Goal: Transaction & Acquisition: Book appointment/travel/reservation

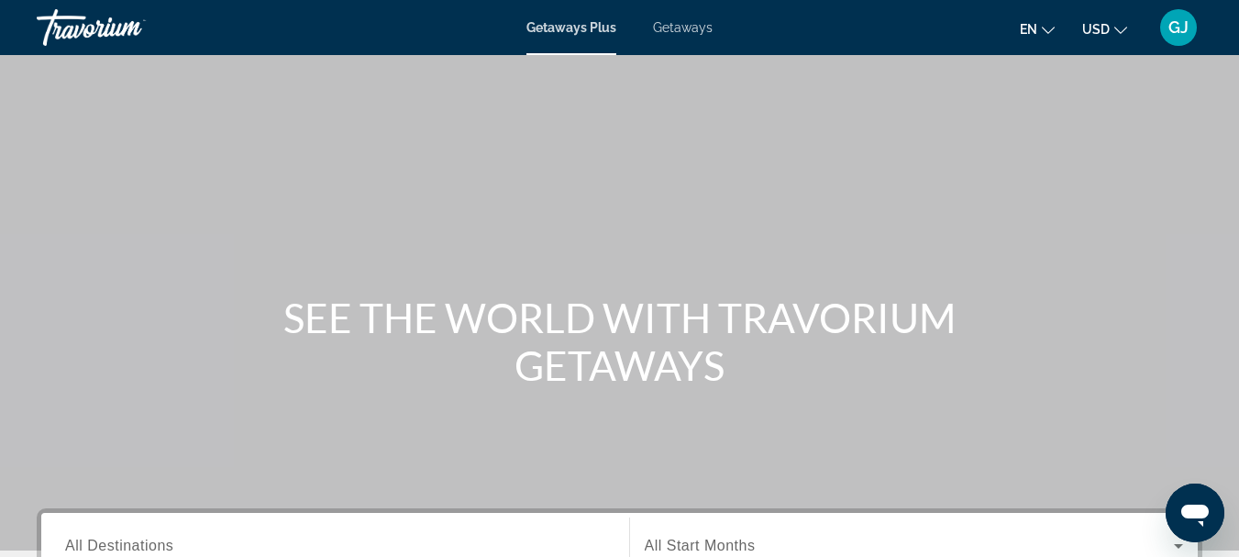
click at [689, 32] on span "Getaways" at bounding box center [683, 27] width 60 height 15
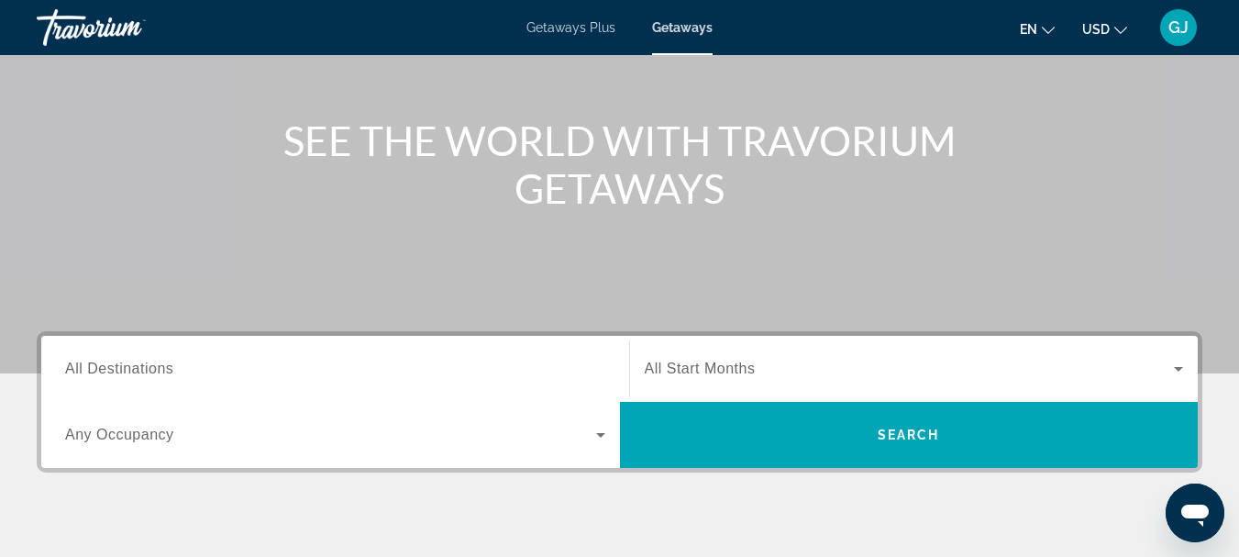
scroll to position [183, 0]
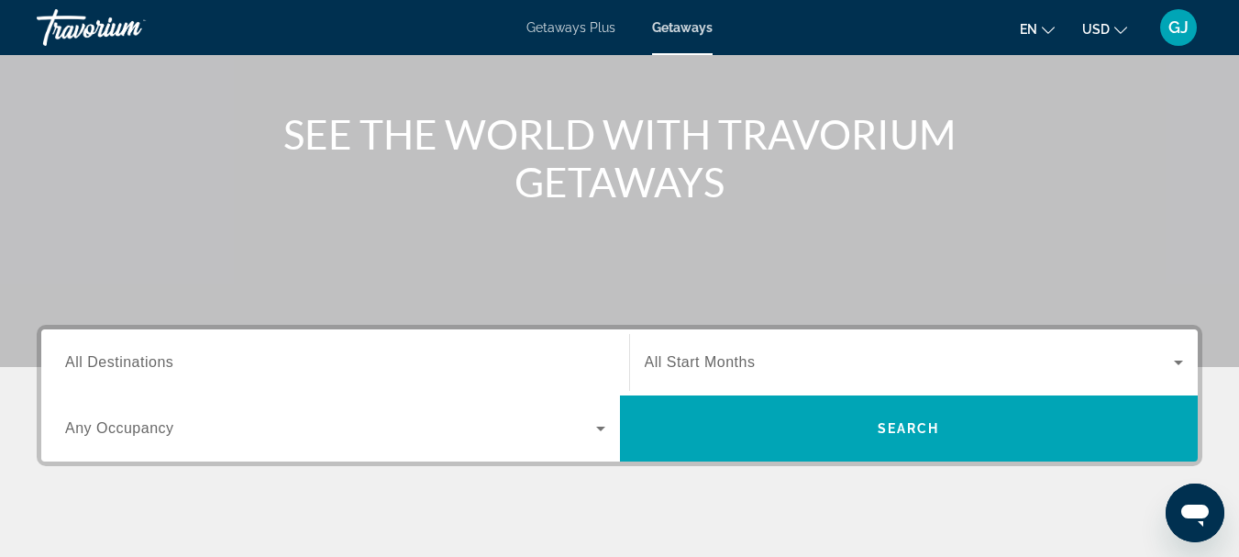
click at [148, 361] on span "All Destinations" at bounding box center [119, 362] width 108 height 16
click at [148, 361] on input "Destination All Destinations" at bounding box center [335, 363] width 540 height 22
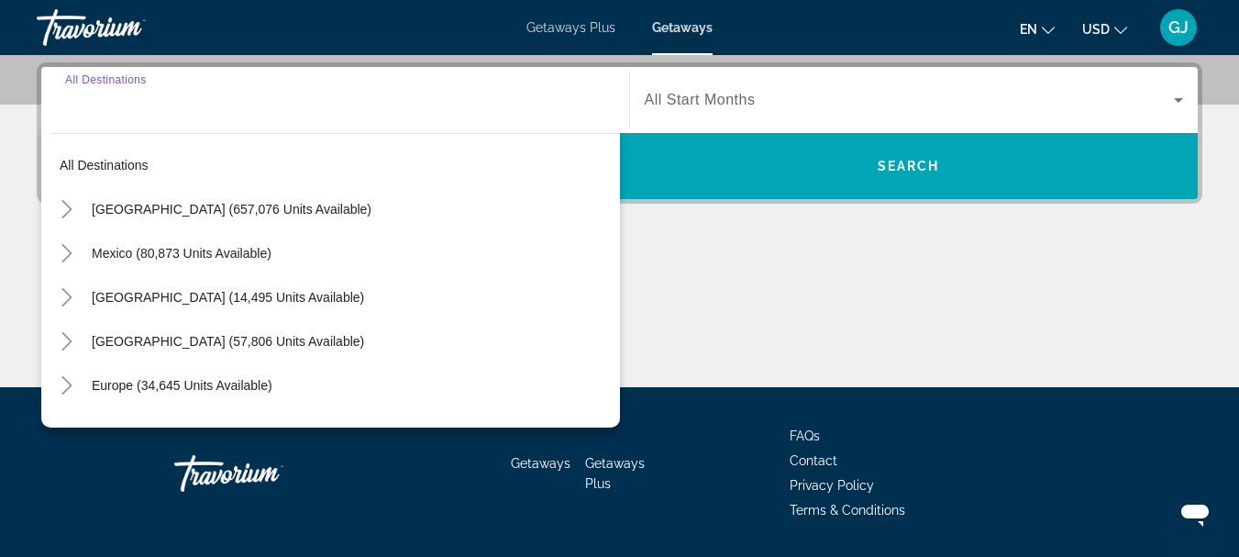
scroll to position [448, 0]
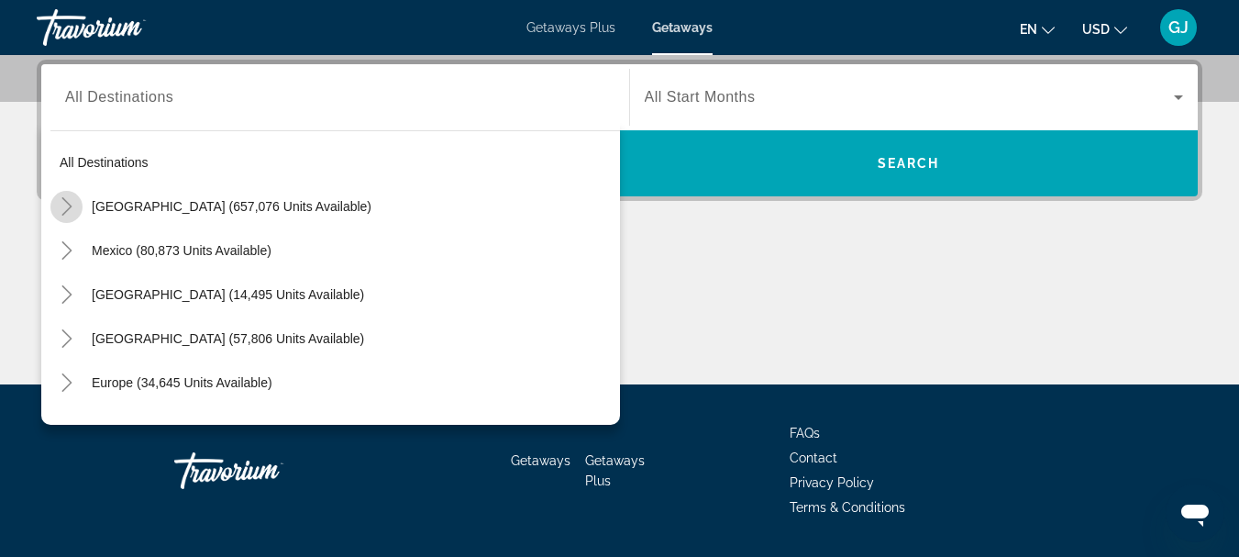
click at [72, 203] on icon "Toggle United States (657,076 units available)" at bounding box center [67, 206] width 18 height 18
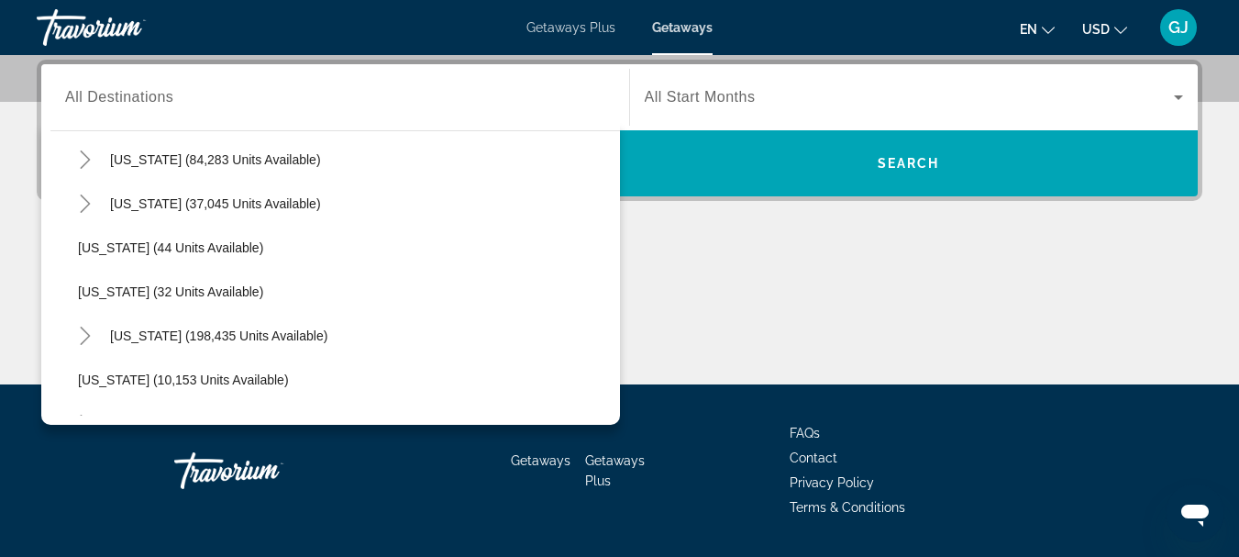
scroll to position [237, 0]
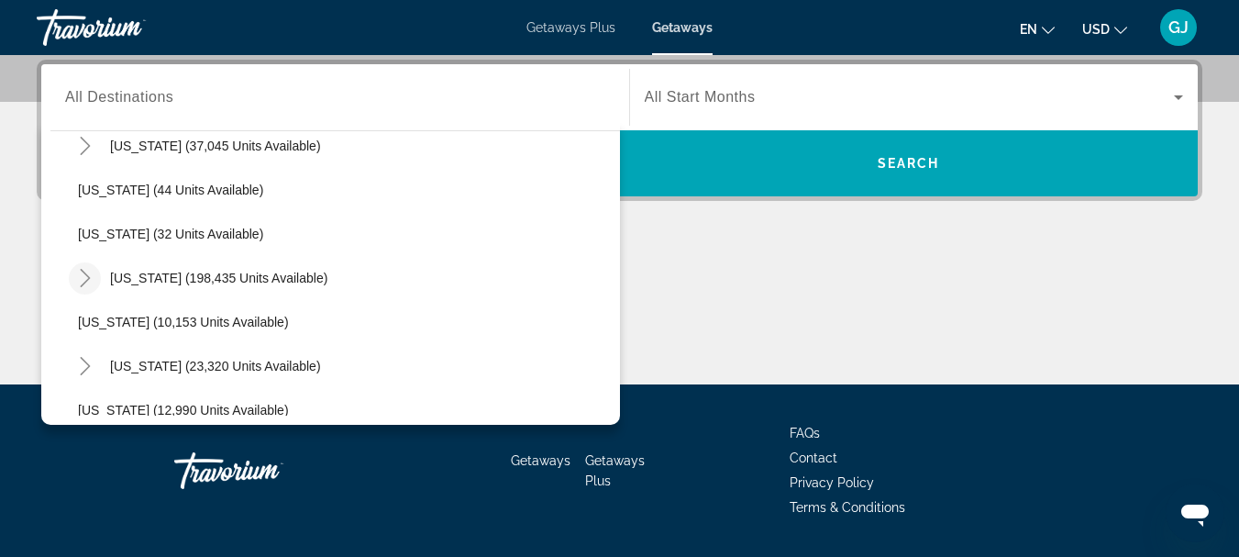
click at [89, 276] on icon "Toggle Florida (198,435 units available)" at bounding box center [85, 278] width 18 height 18
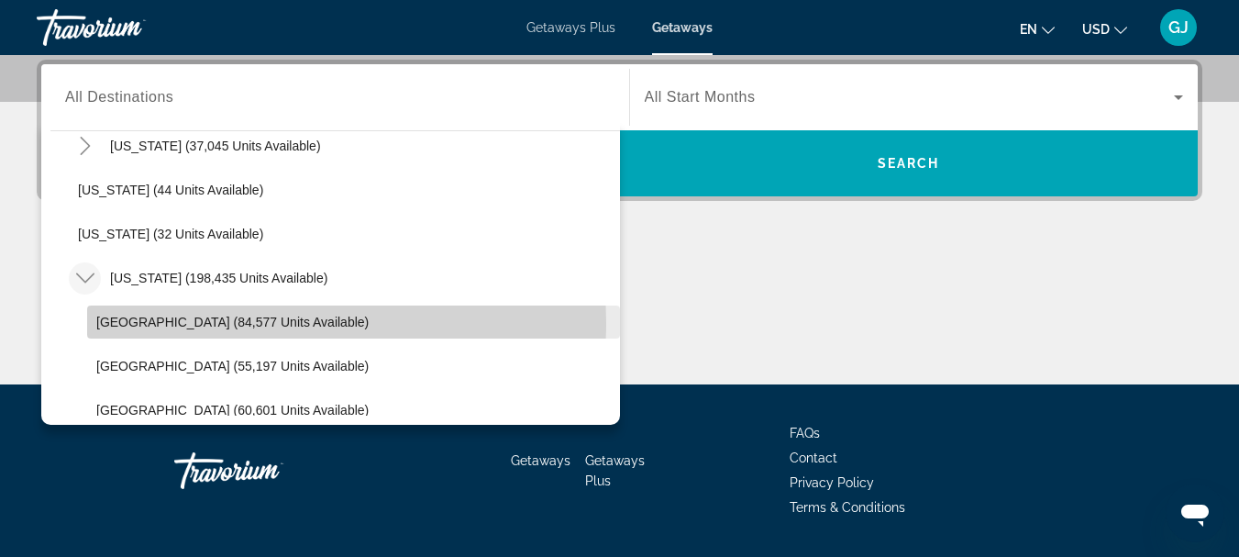
click at [147, 323] on span "[GEOGRAPHIC_DATA] (84,577 units available)" at bounding box center [232, 321] width 272 height 15
type input "**********"
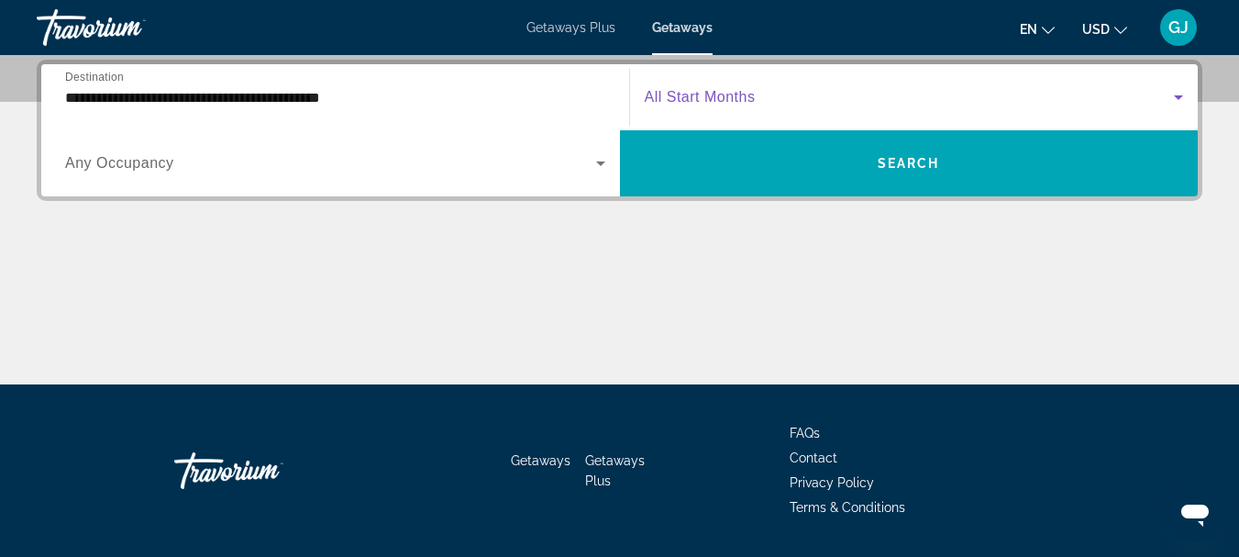
click at [1184, 98] on icon "Search widget" at bounding box center [1178, 97] width 22 height 22
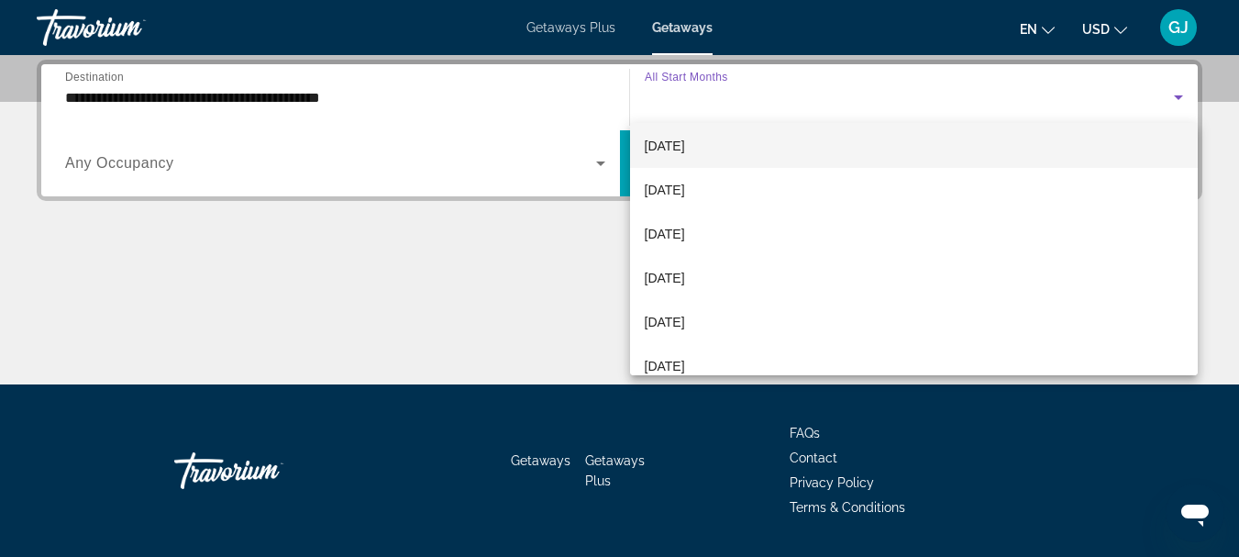
scroll to position [92, 0]
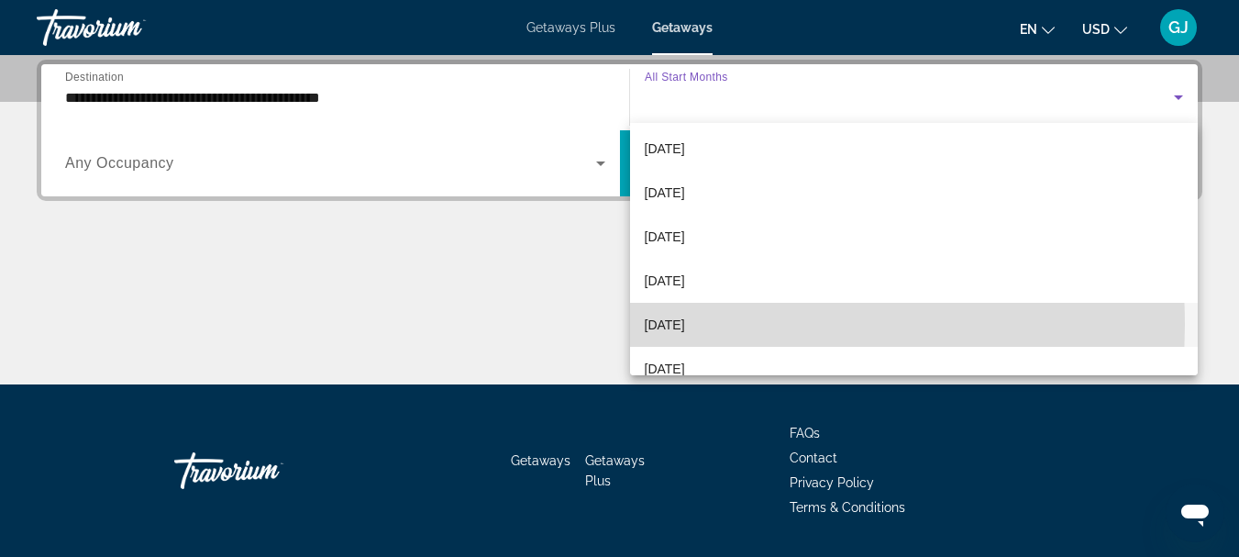
click at [685, 325] on span "[DATE]" at bounding box center [665, 325] width 40 height 22
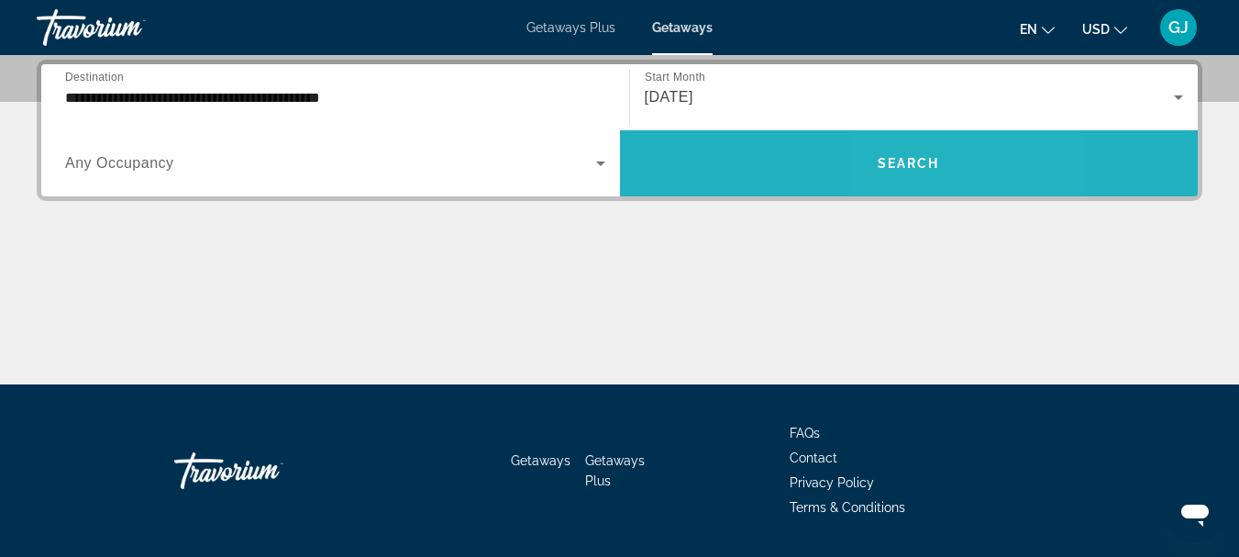
click at [912, 150] on span "Search widget" at bounding box center [909, 163] width 579 height 44
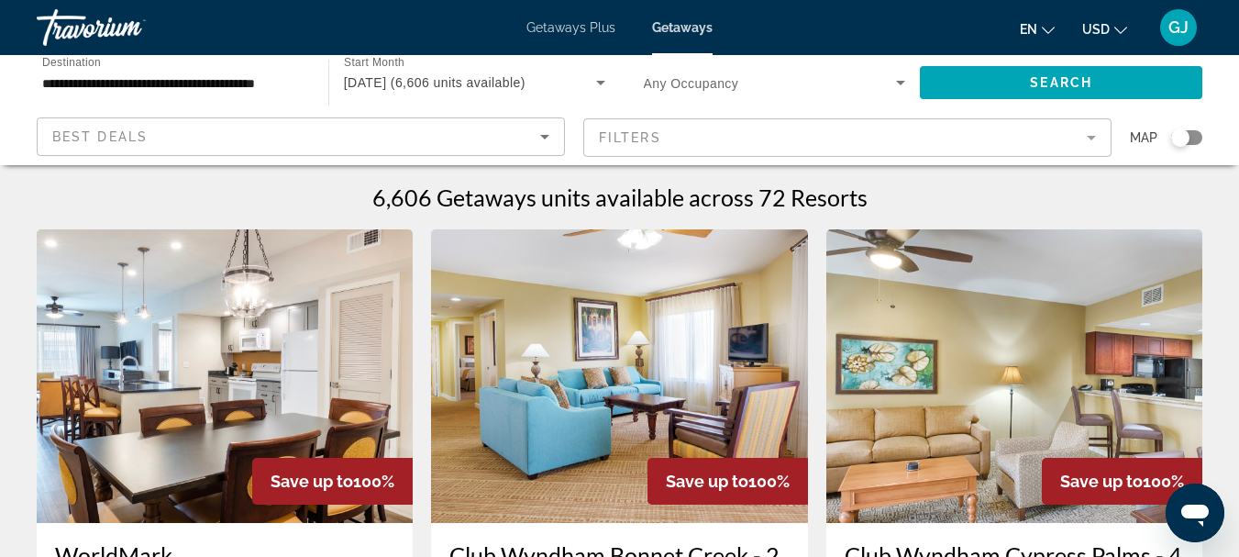
click at [1087, 132] on mat-form-field "Filters" at bounding box center [847, 137] width 528 height 39
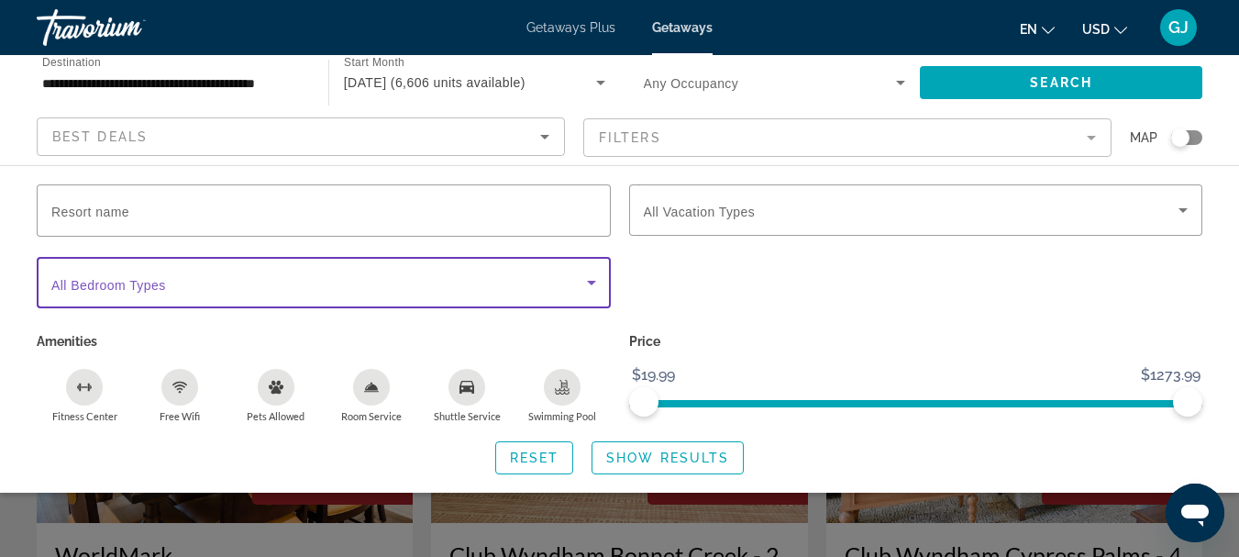
click at [595, 288] on icon "Search widget" at bounding box center [591, 282] width 22 height 22
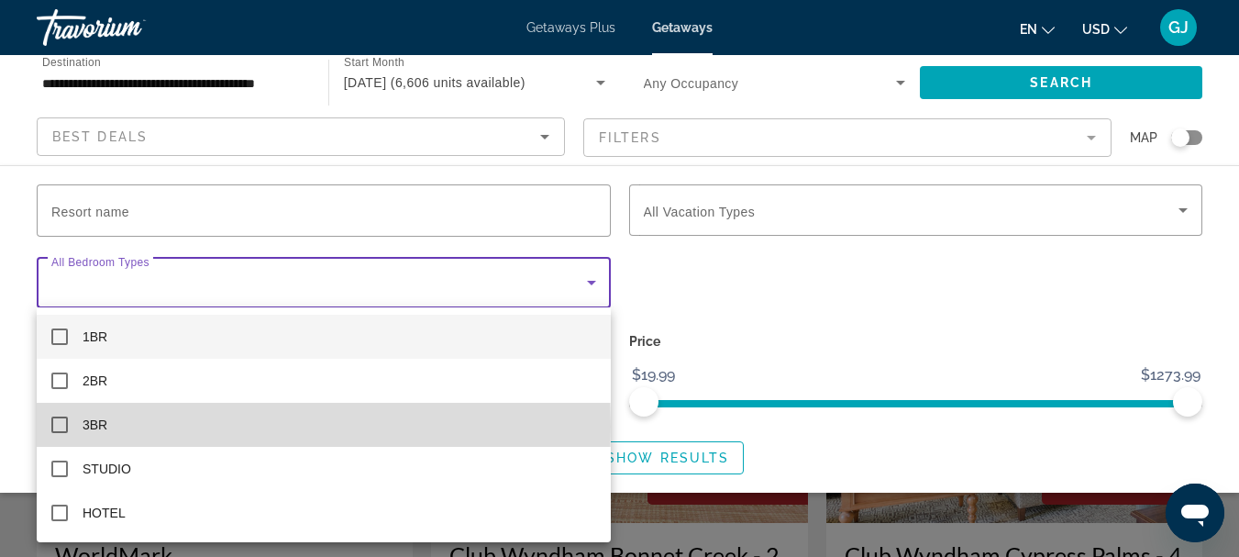
click at [56, 426] on mat-pseudo-checkbox at bounding box center [59, 424] width 17 height 17
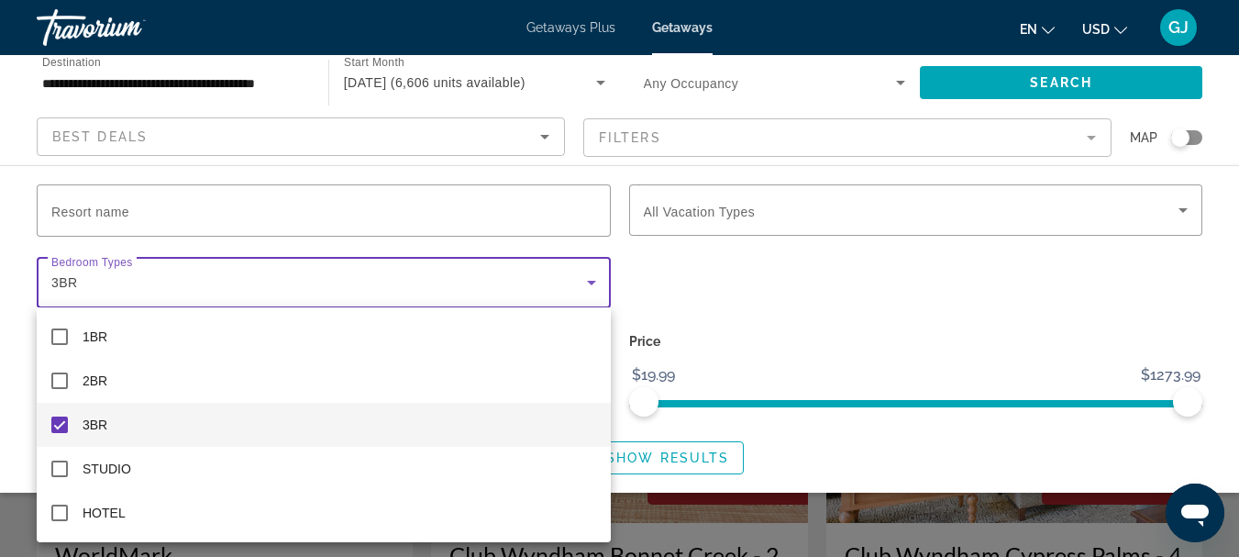
click at [710, 276] on div at bounding box center [619, 278] width 1239 height 557
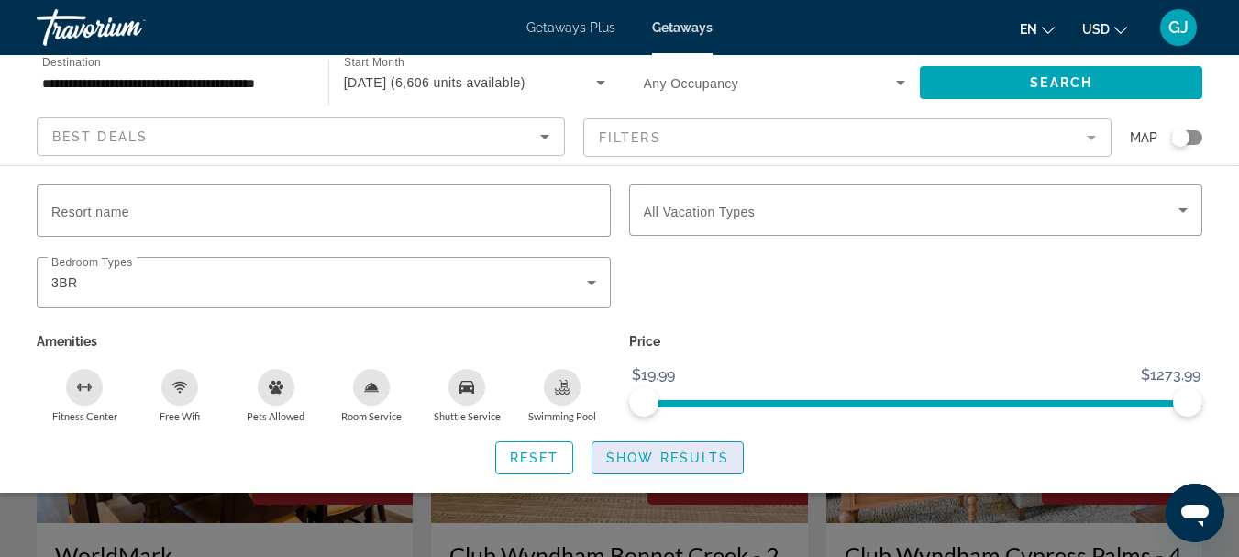
click at [674, 461] on span "Show Results" at bounding box center [667, 457] width 123 height 15
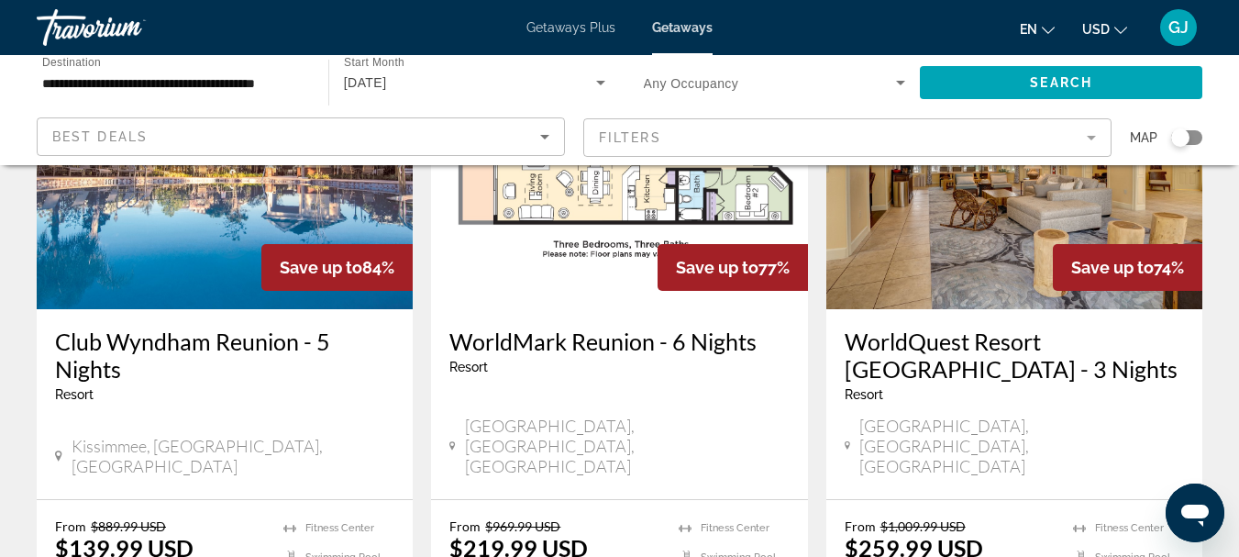
scroll to position [183, 0]
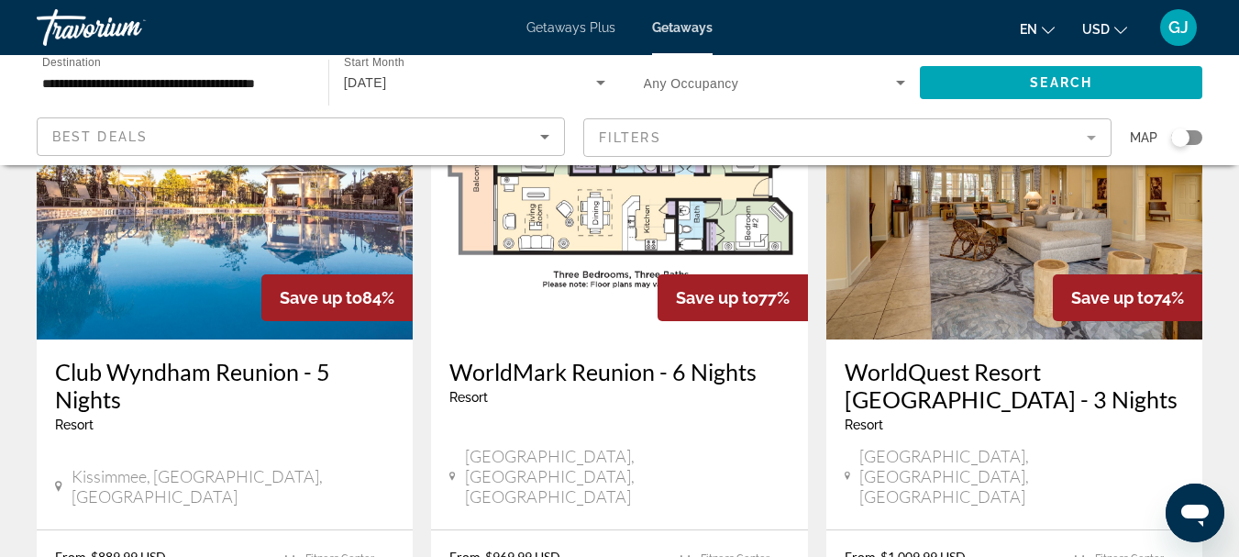
click at [924, 380] on h3 "WorldQuest Resort [GEOGRAPHIC_DATA] - 3 Nights" at bounding box center [1013, 385] width 339 height 55
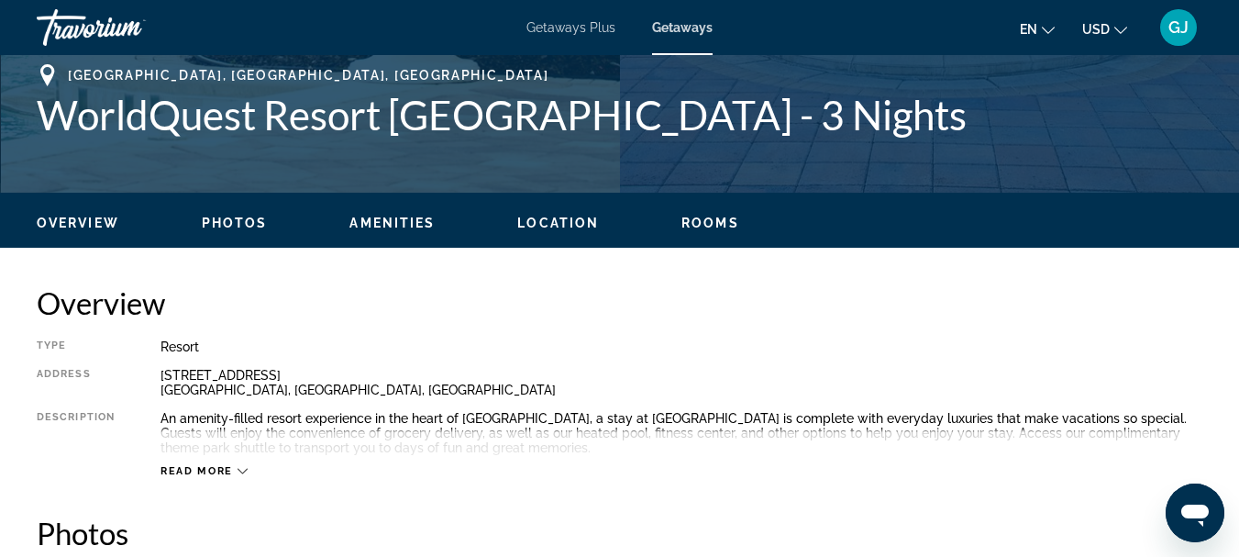
scroll to position [825, 0]
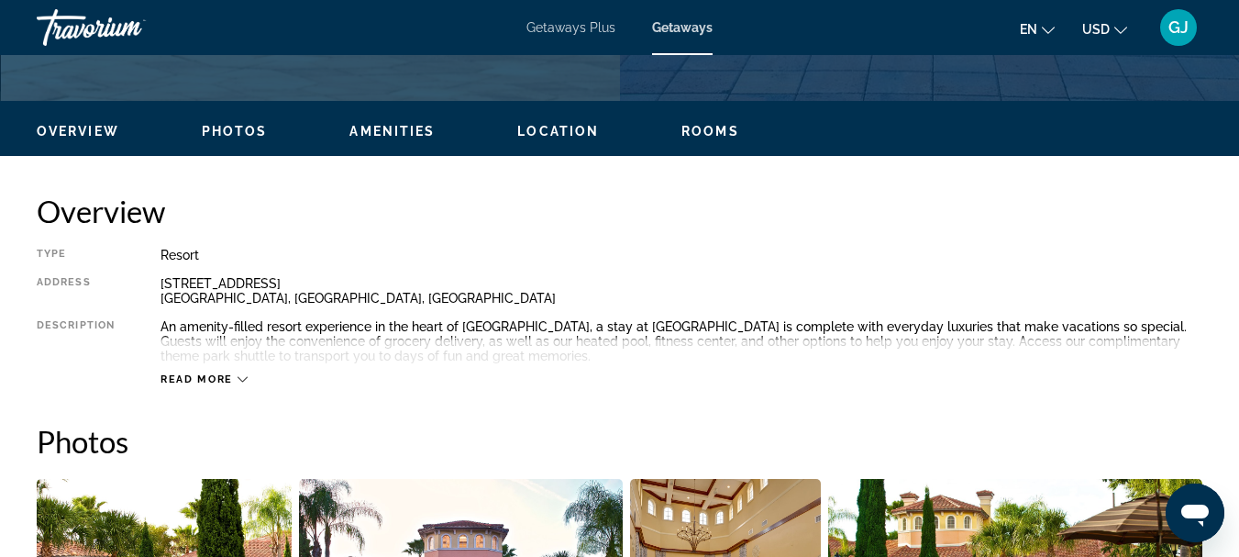
click at [241, 381] on icon "Main content" at bounding box center [242, 379] width 10 height 10
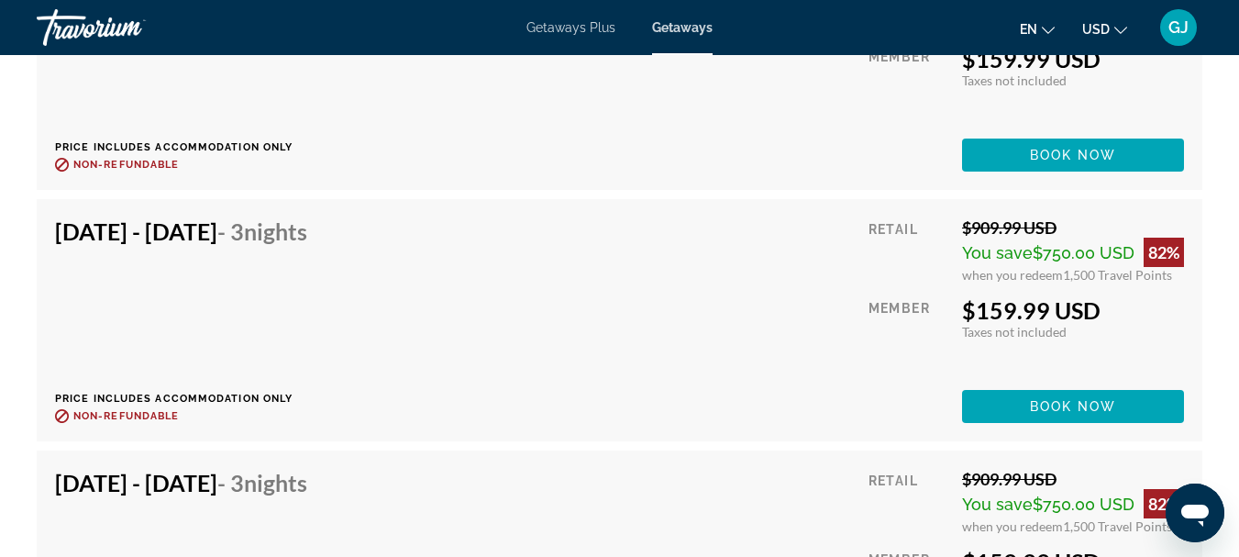
scroll to position [9688, 0]
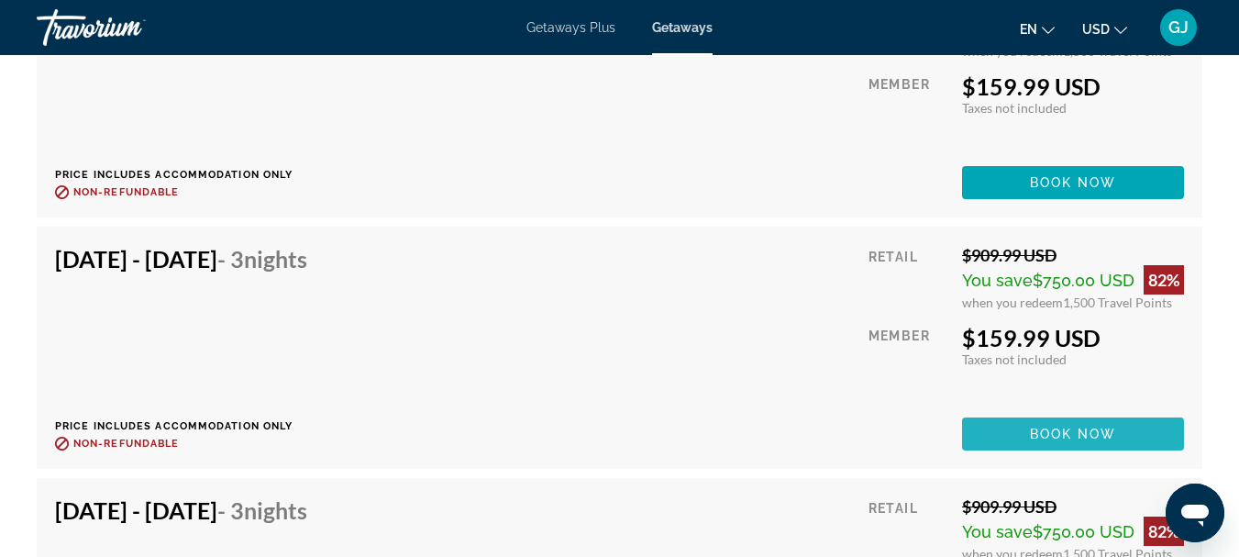
click at [1060, 435] on span "Book now" at bounding box center [1073, 433] width 87 height 15
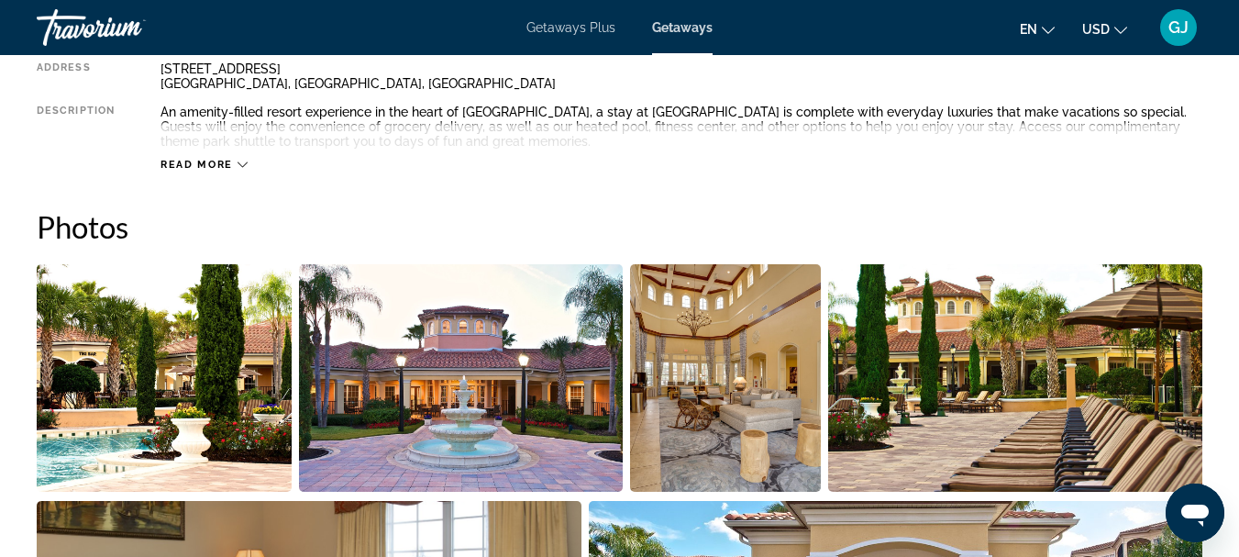
scroll to position [1100, 0]
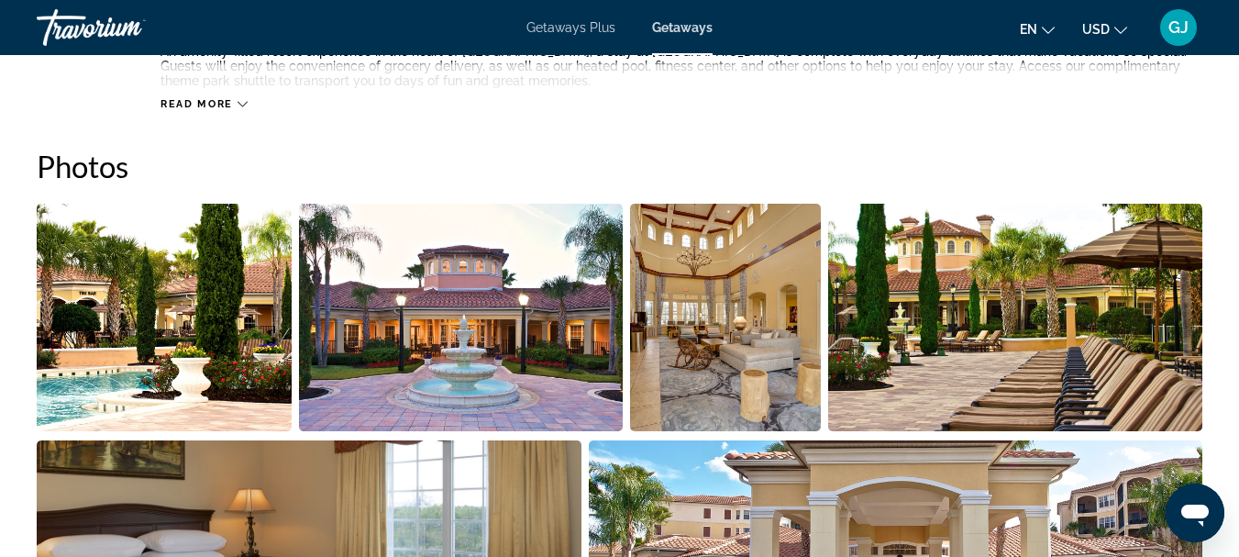
click at [234, 288] on img "Open full-screen image slider" at bounding box center [164, 317] width 255 height 227
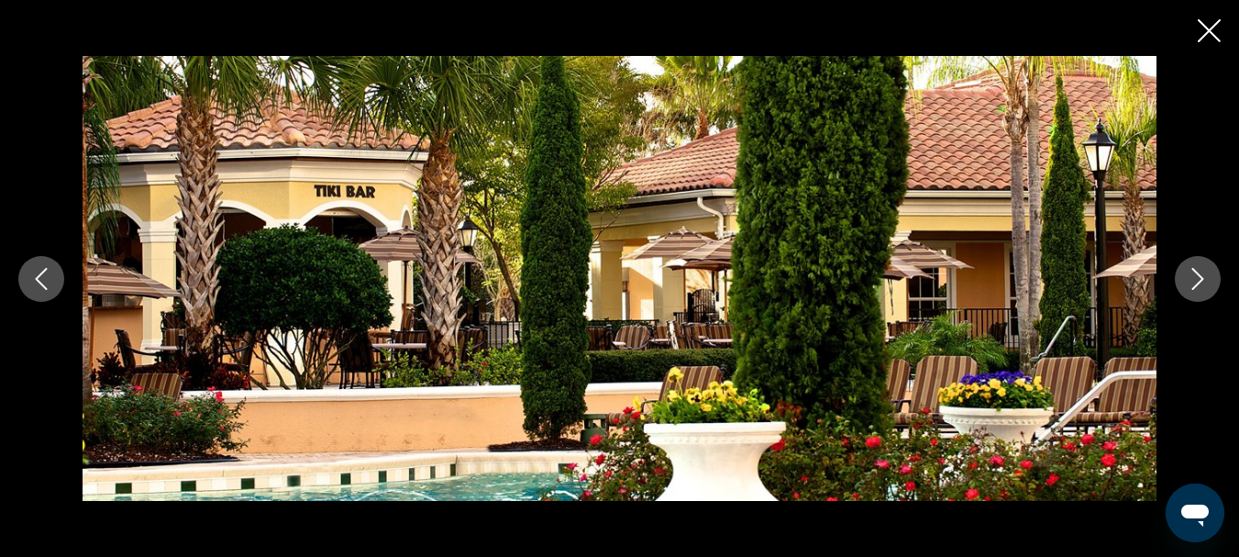
click at [1196, 280] on icon "Next image" at bounding box center [1197, 279] width 22 height 22
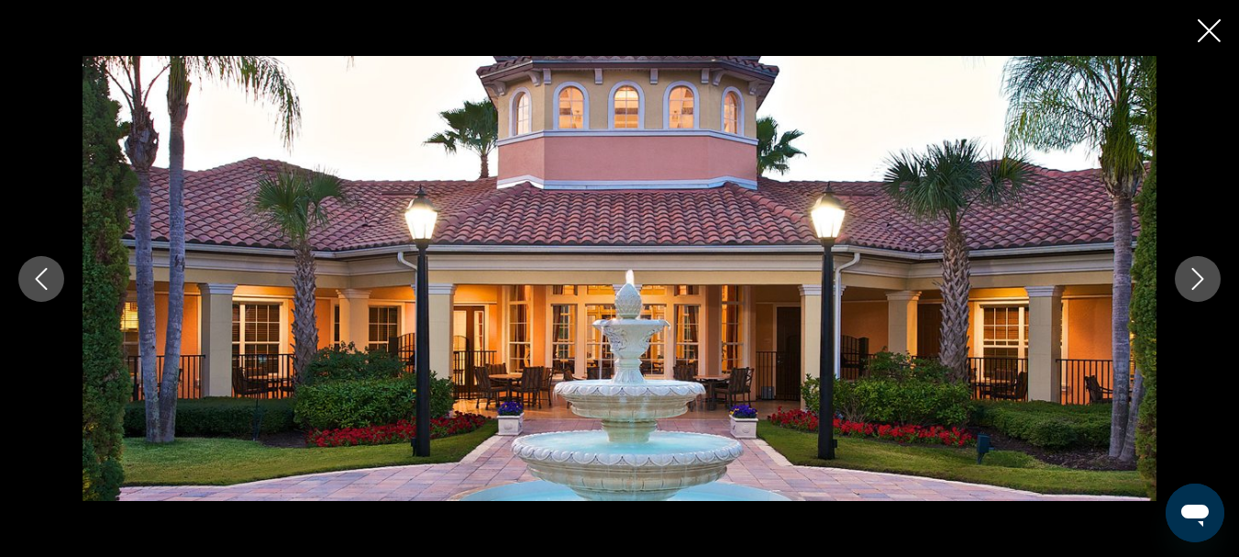
click at [1196, 280] on icon "Next image" at bounding box center [1197, 279] width 22 height 22
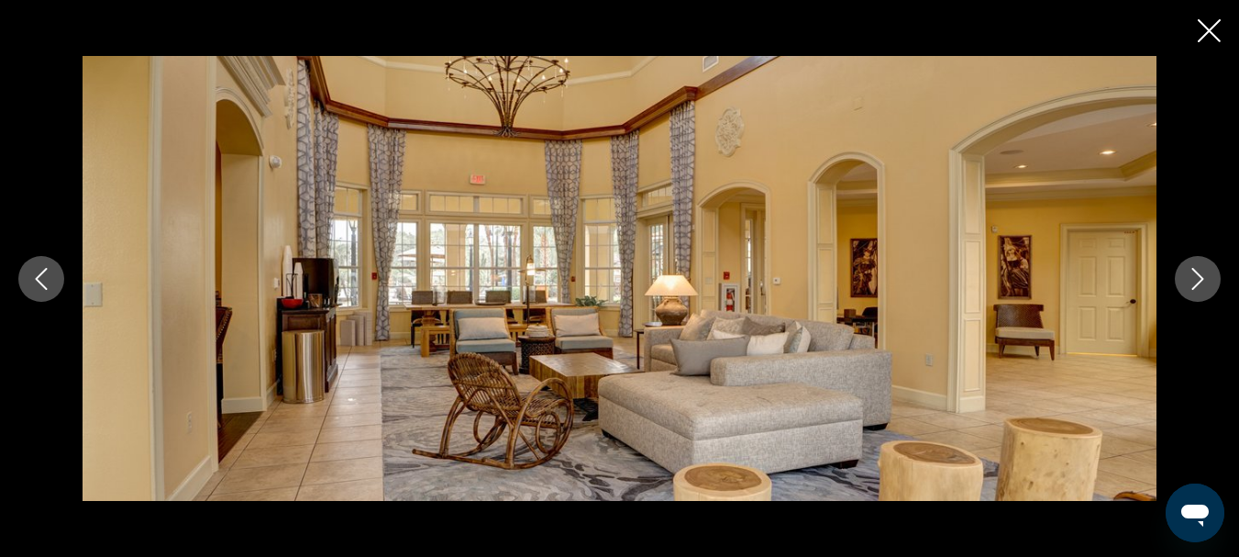
click at [1196, 280] on icon "Next image" at bounding box center [1197, 279] width 22 height 22
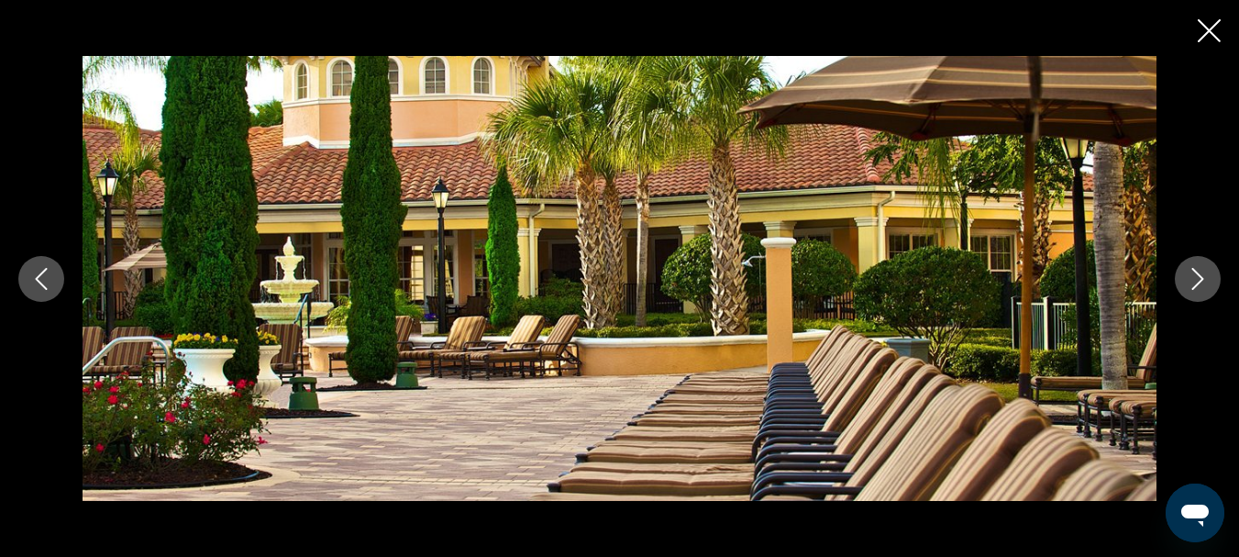
click at [1196, 280] on icon "Next image" at bounding box center [1197, 279] width 22 height 22
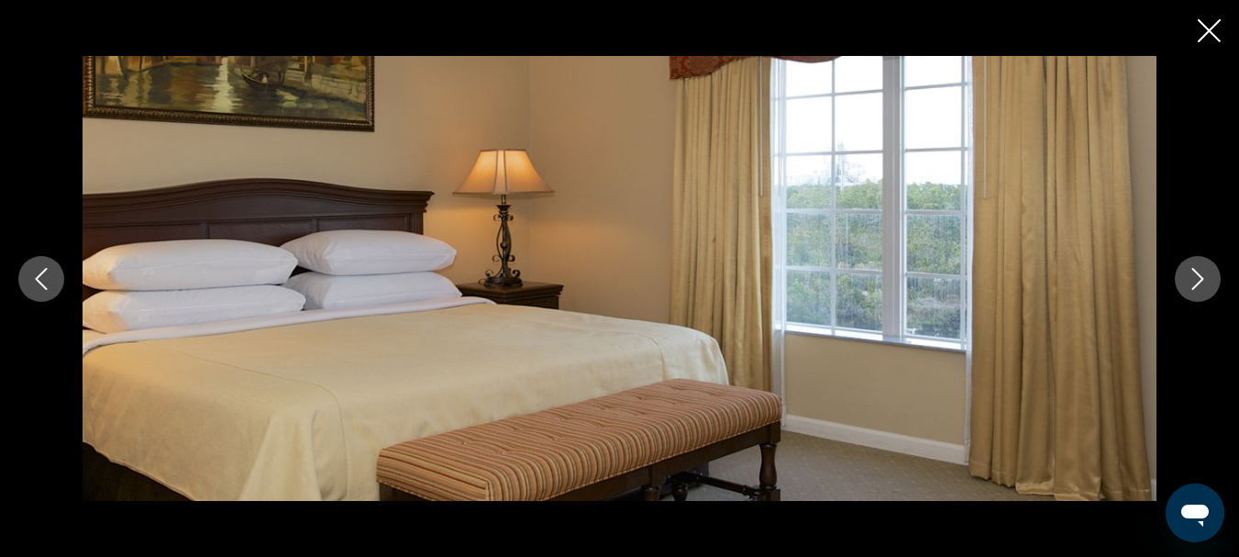
click at [1196, 280] on icon "Next image" at bounding box center [1197, 279] width 22 height 22
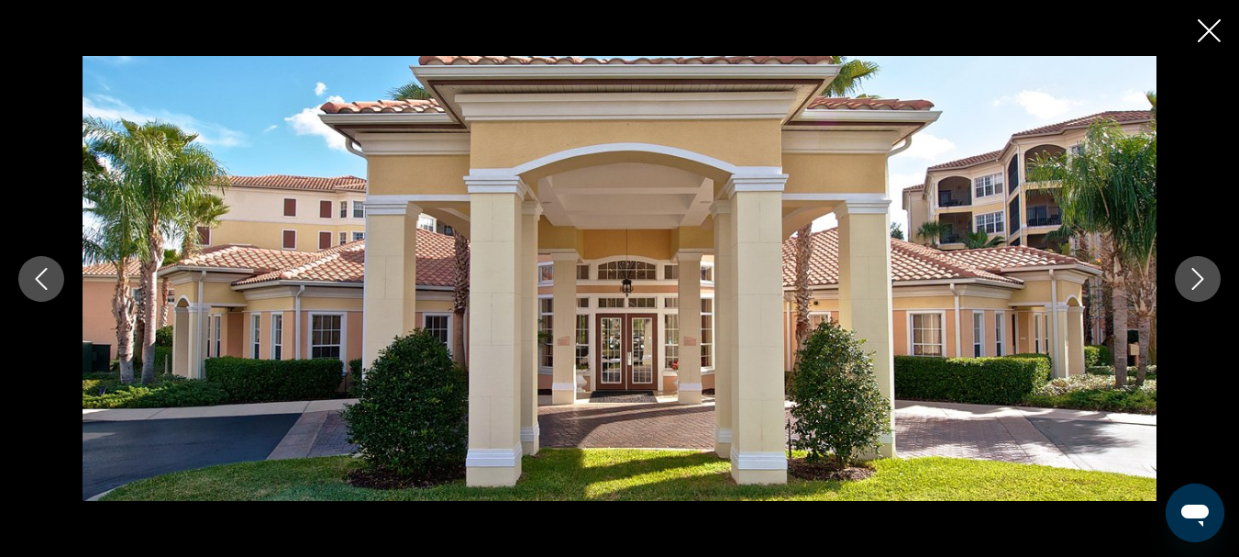
click at [1196, 280] on icon "Next image" at bounding box center [1197, 279] width 22 height 22
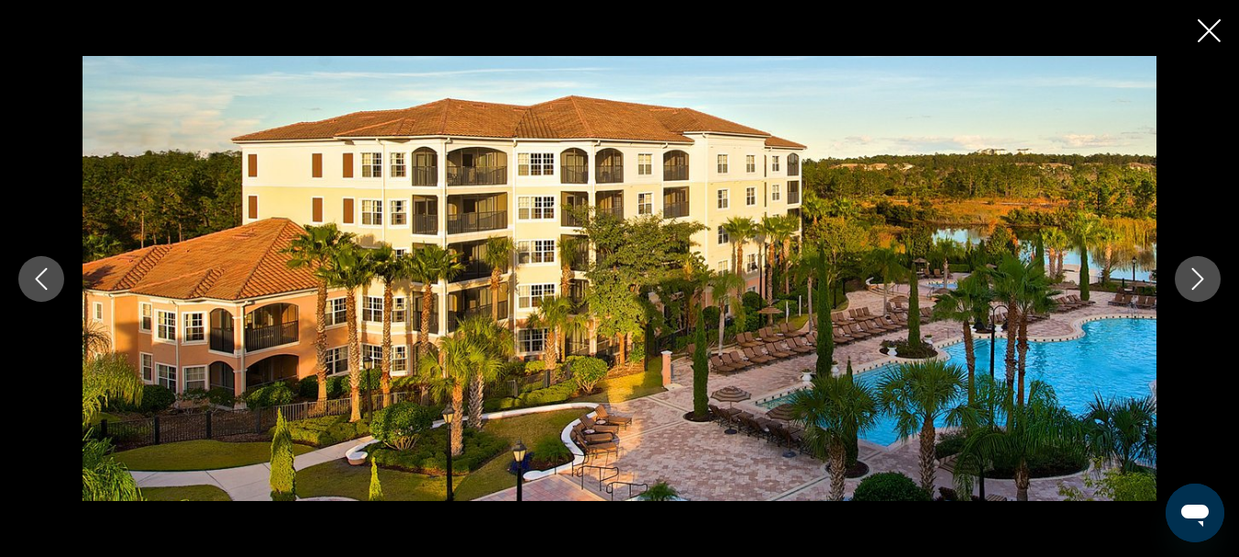
click at [1196, 280] on icon "Next image" at bounding box center [1197, 279] width 22 height 22
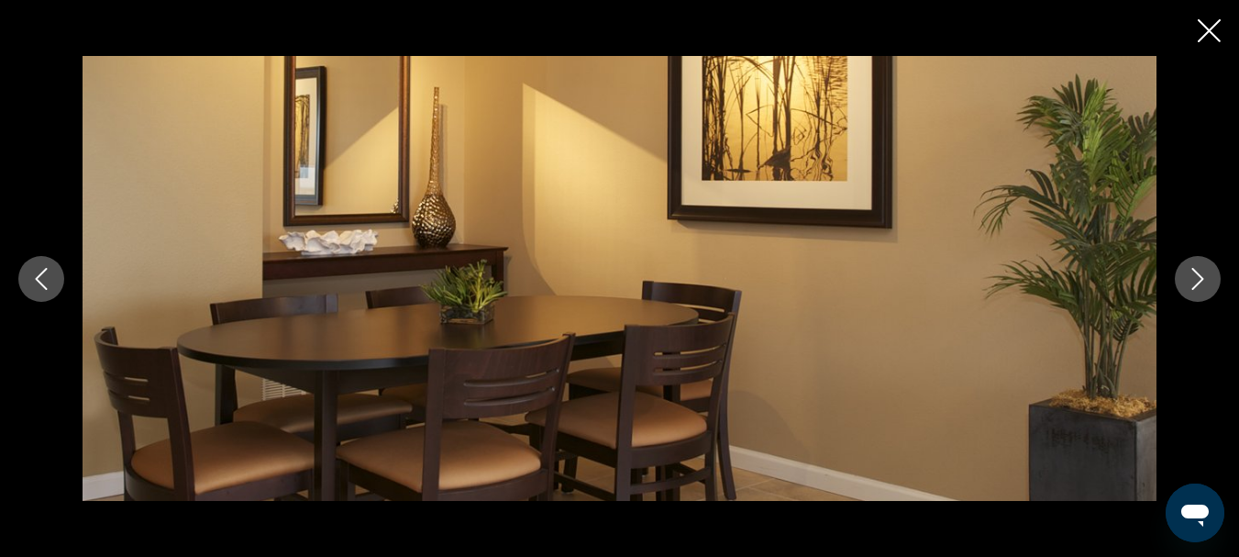
click at [1196, 280] on icon "Next image" at bounding box center [1197, 279] width 22 height 22
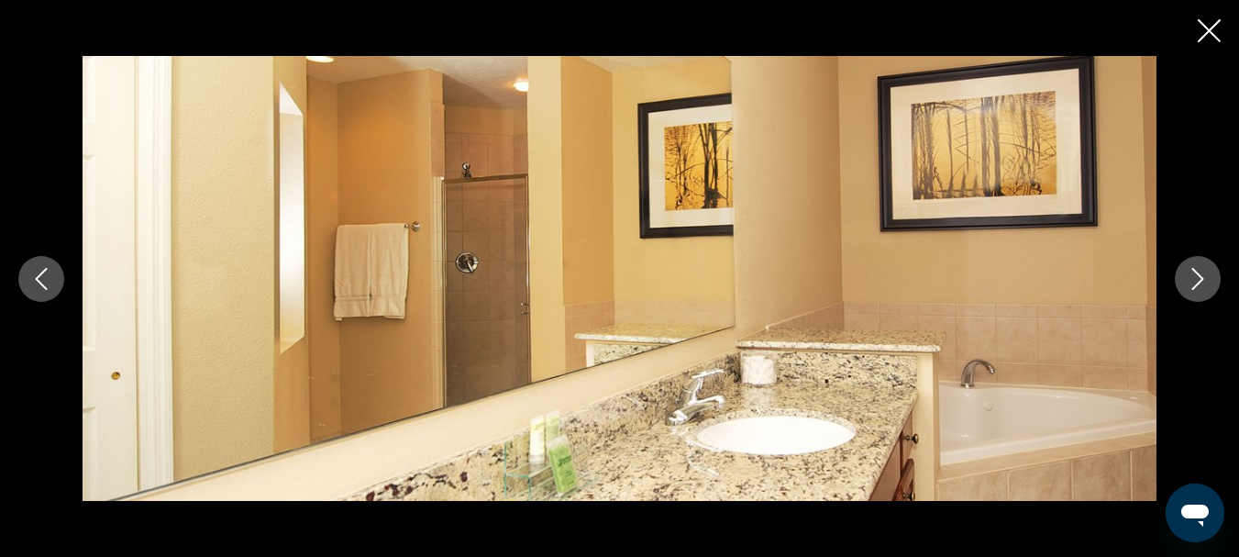
click at [1196, 280] on icon "Next image" at bounding box center [1197, 279] width 22 height 22
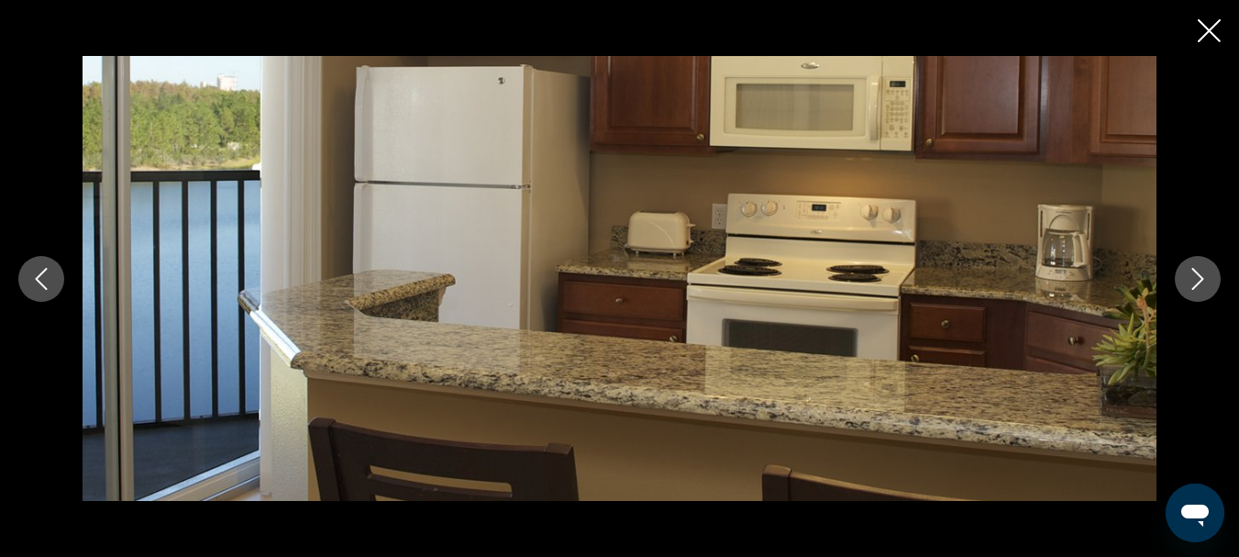
click at [1196, 280] on icon "Next image" at bounding box center [1197, 279] width 22 height 22
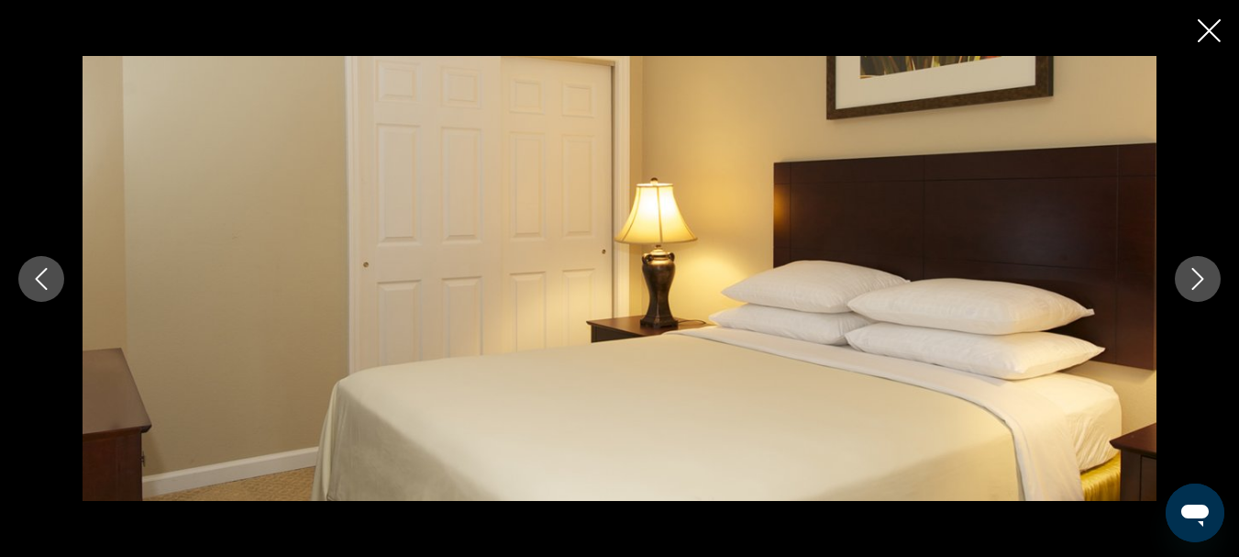
click at [1196, 280] on icon "Next image" at bounding box center [1197, 279] width 22 height 22
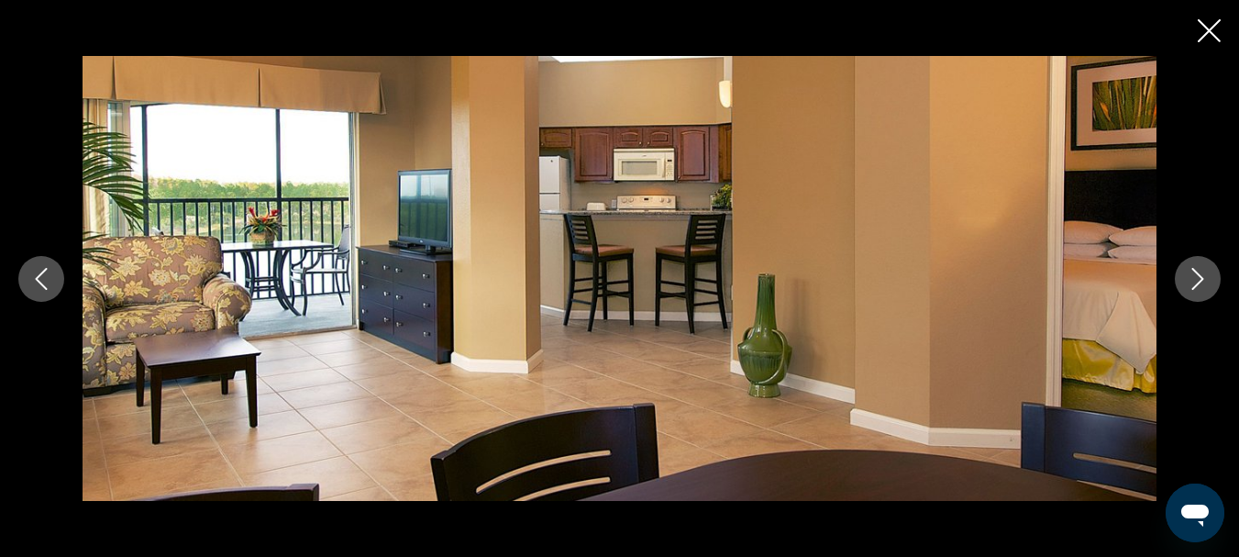
click at [1196, 280] on icon "Next image" at bounding box center [1197, 279] width 22 height 22
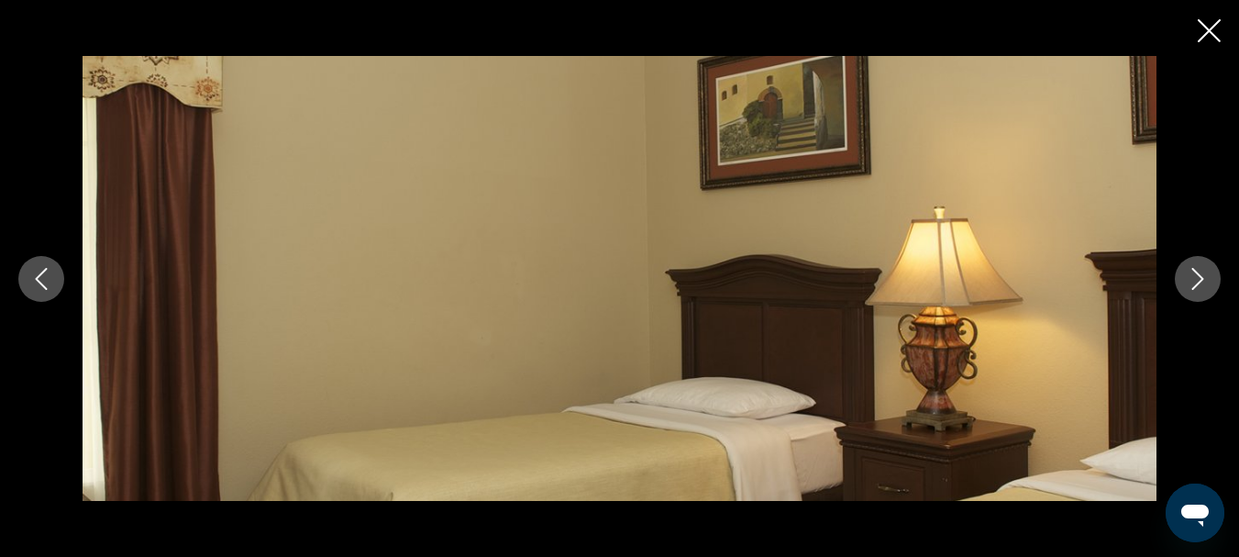
click at [1196, 280] on icon "Next image" at bounding box center [1197, 279] width 22 height 22
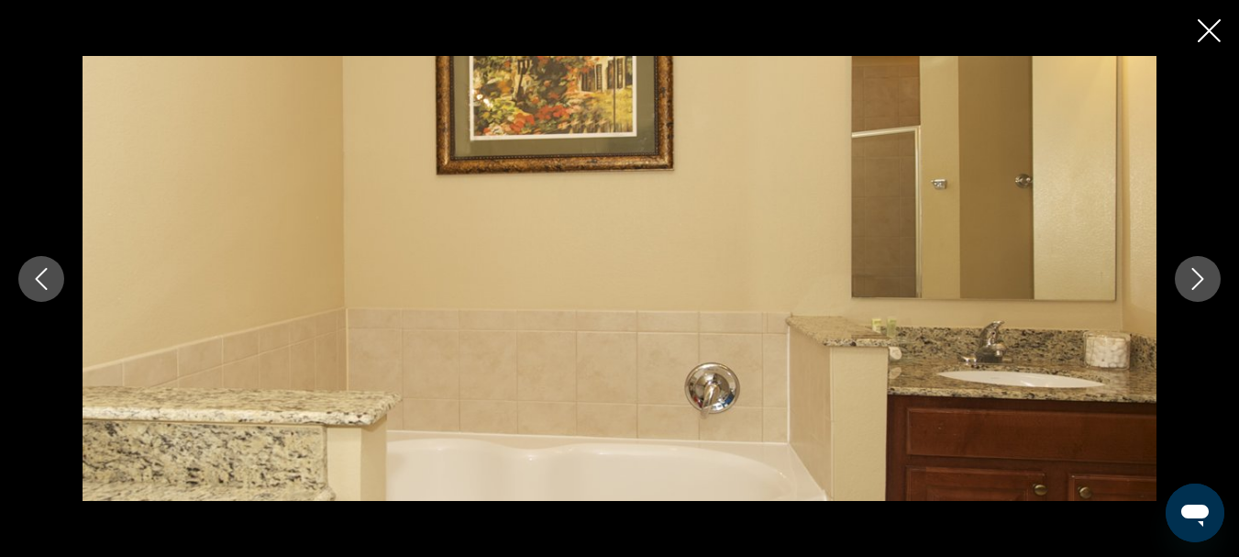
click at [1196, 280] on icon "Next image" at bounding box center [1197, 279] width 22 height 22
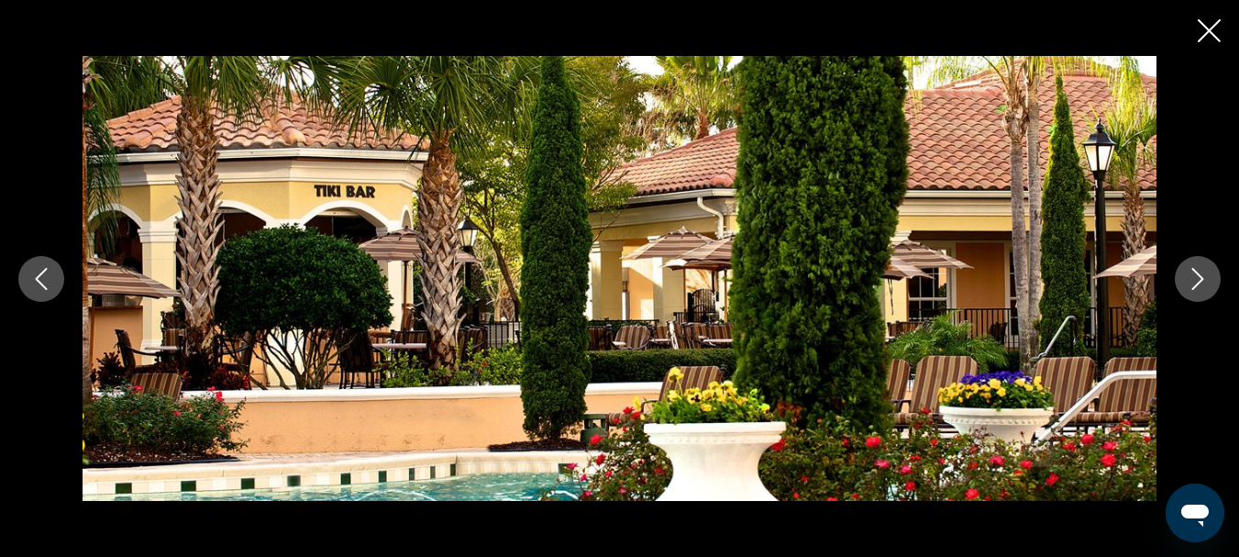
click at [1208, 41] on icon "Close slideshow" at bounding box center [1208, 30] width 23 height 23
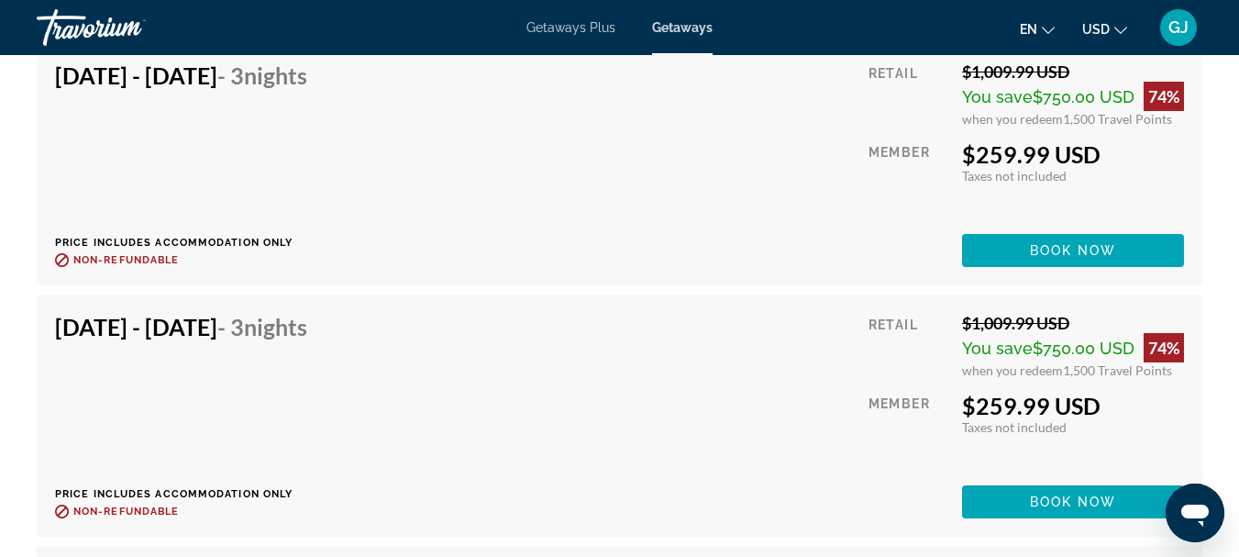
scroll to position [17099, 0]
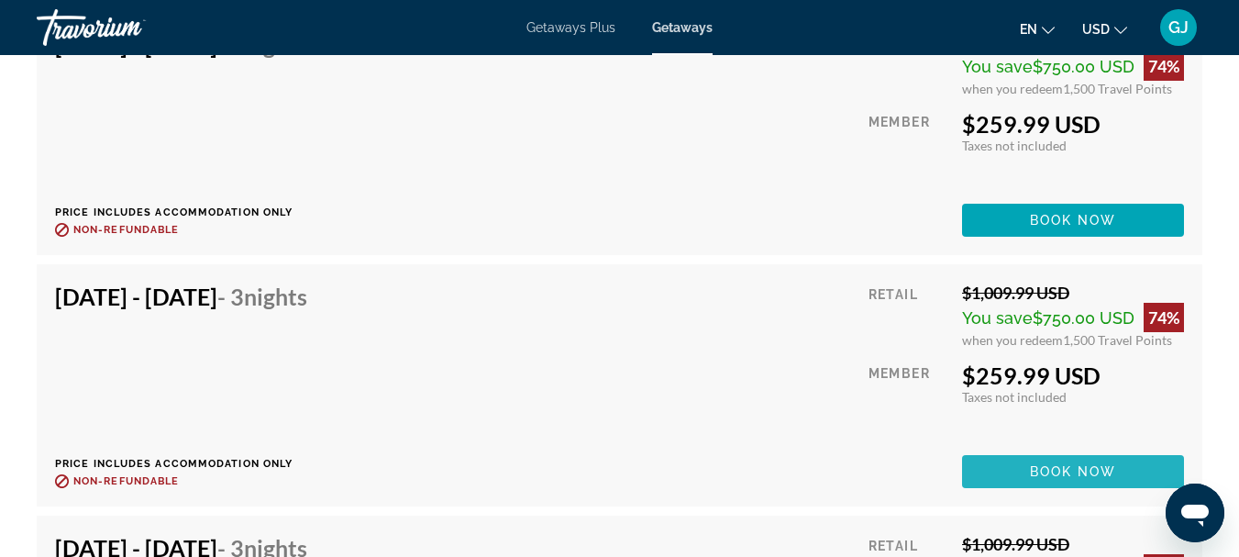
click at [1056, 468] on span "Book now" at bounding box center [1073, 471] width 87 height 15
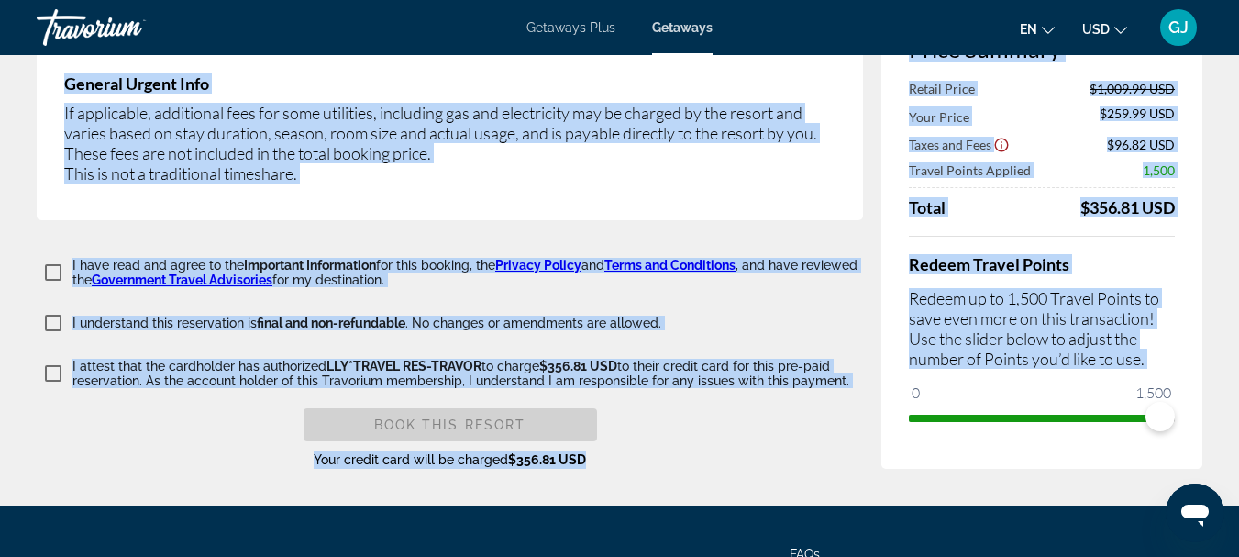
scroll to position [3083, 0]
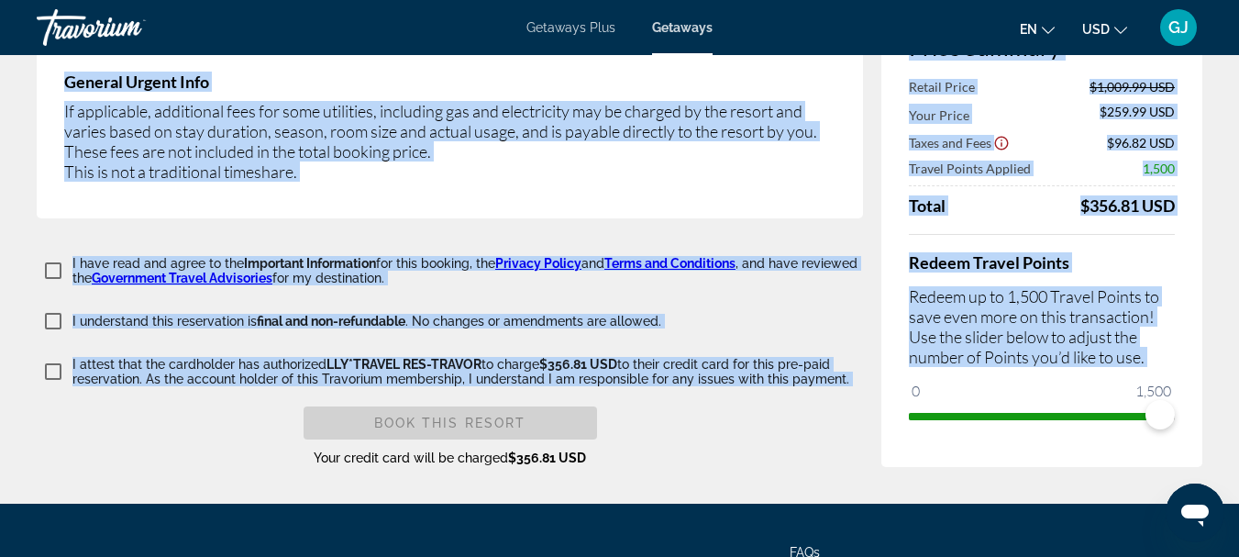
drag, startPoint x: 4, startPoint y: 85, endPoint x: 827, endPoint y: 377, distance: 873.4
click at [736, 111] on div "Important Information Mandatory Fees Info Mandatory cleaning fee is 75.00 U.S. …" at bounding box center [450, 34] width 826 height 367
